Goal: Information Seeking & Learning: Find specific fact

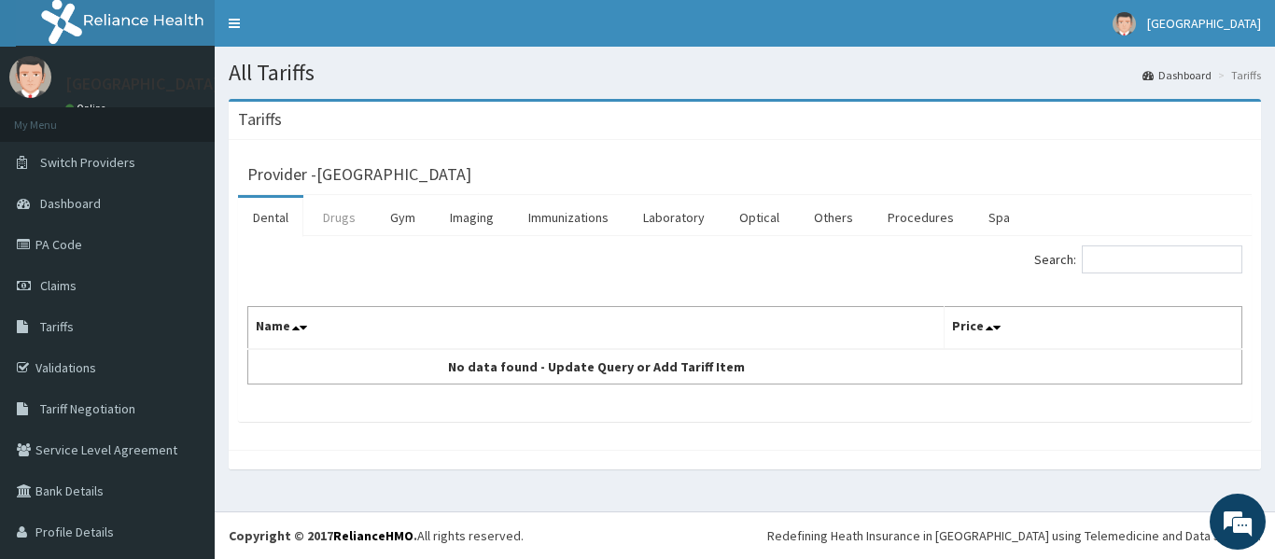
click at [341, 221] on link "Drugs" at bounding box center [339, 217] width 63 height 39
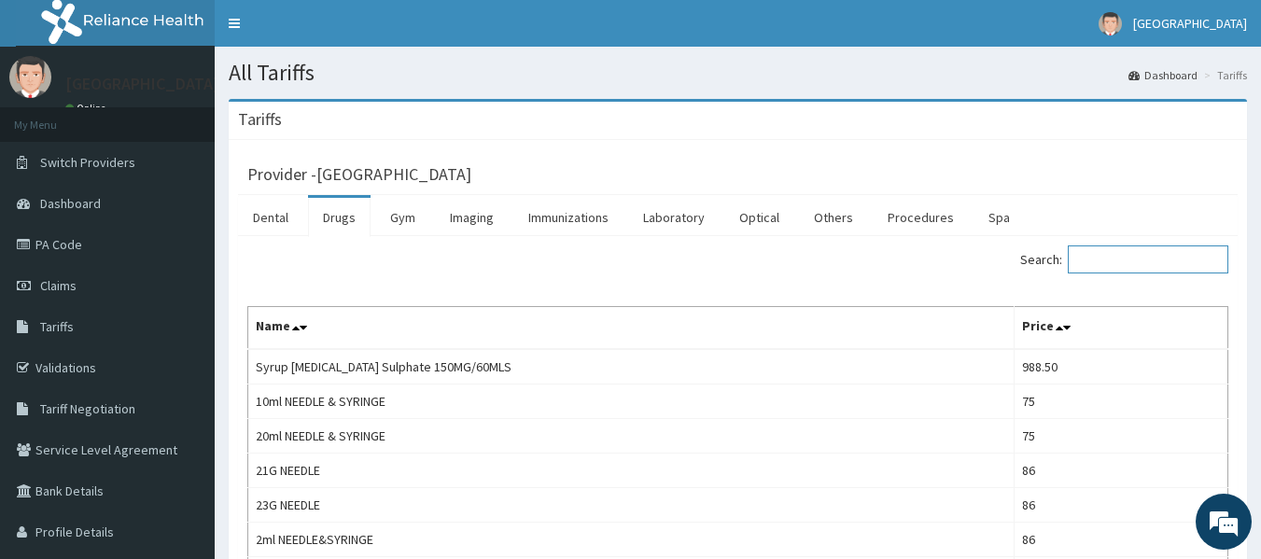
click at [1129, 264] on input "Search:" at bounding box center [1147, 259] width 160 height 28
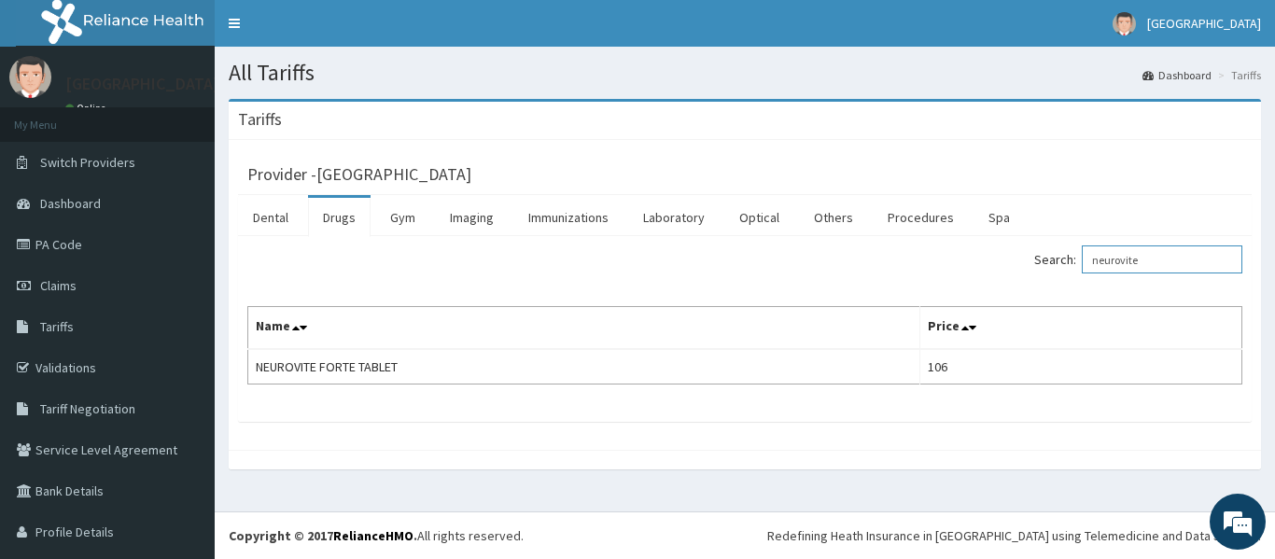
click at [1128, 264] on input "neurovite" at bounding box center [1161, 259] width 160 height 28
click at [1141, 257] on input "pregaba" at bounding box center [1161, 259] width 160 height 28
type input "pregaba"
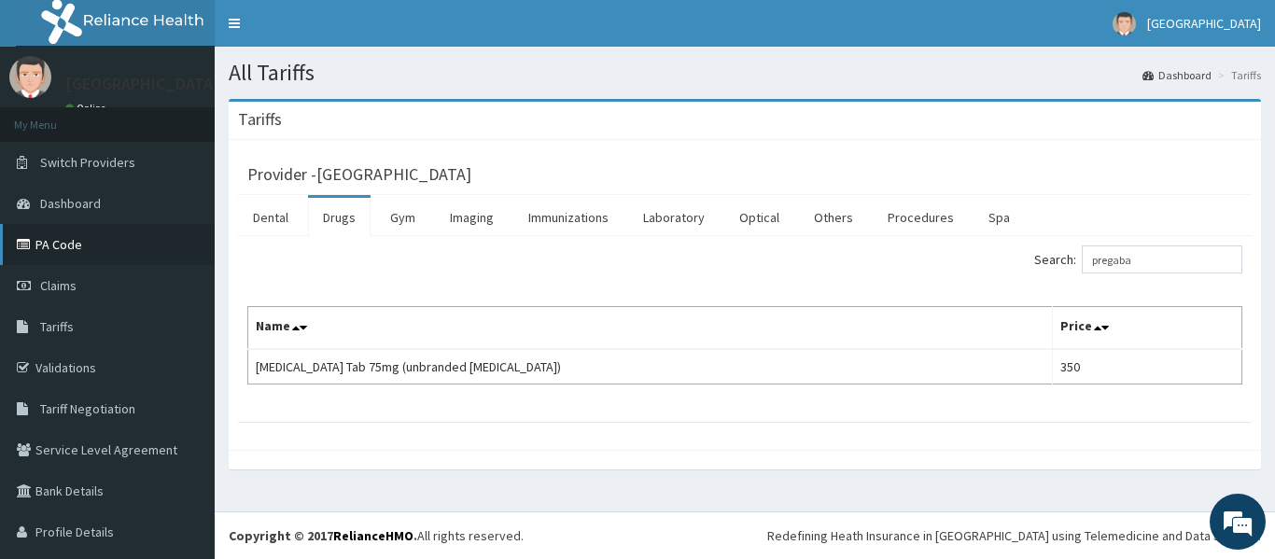
click at [54, 245] on link "PA Code" at bounding box center [107, 244] width 215 height 41
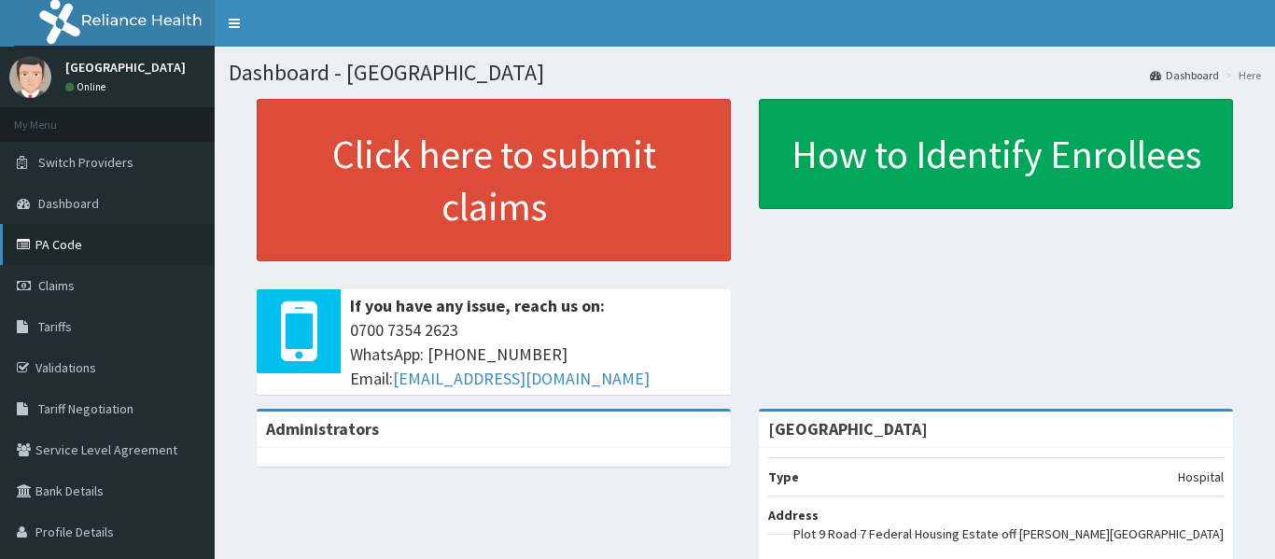
click at [71, 242] on link "PA Code" at bounding box center [107, 244] width 215 height 41
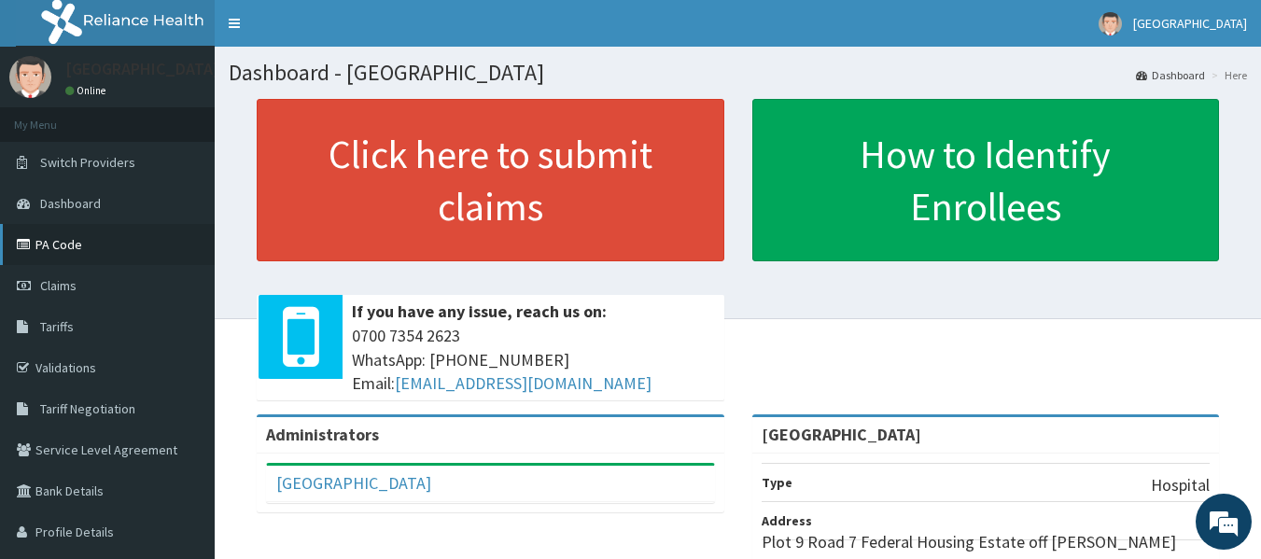
click at [63, 247] on link "PA Code" at bounding box center [107, 244] width 215 height 41
